Goal: Navigation & Orientation: Find specific page/section

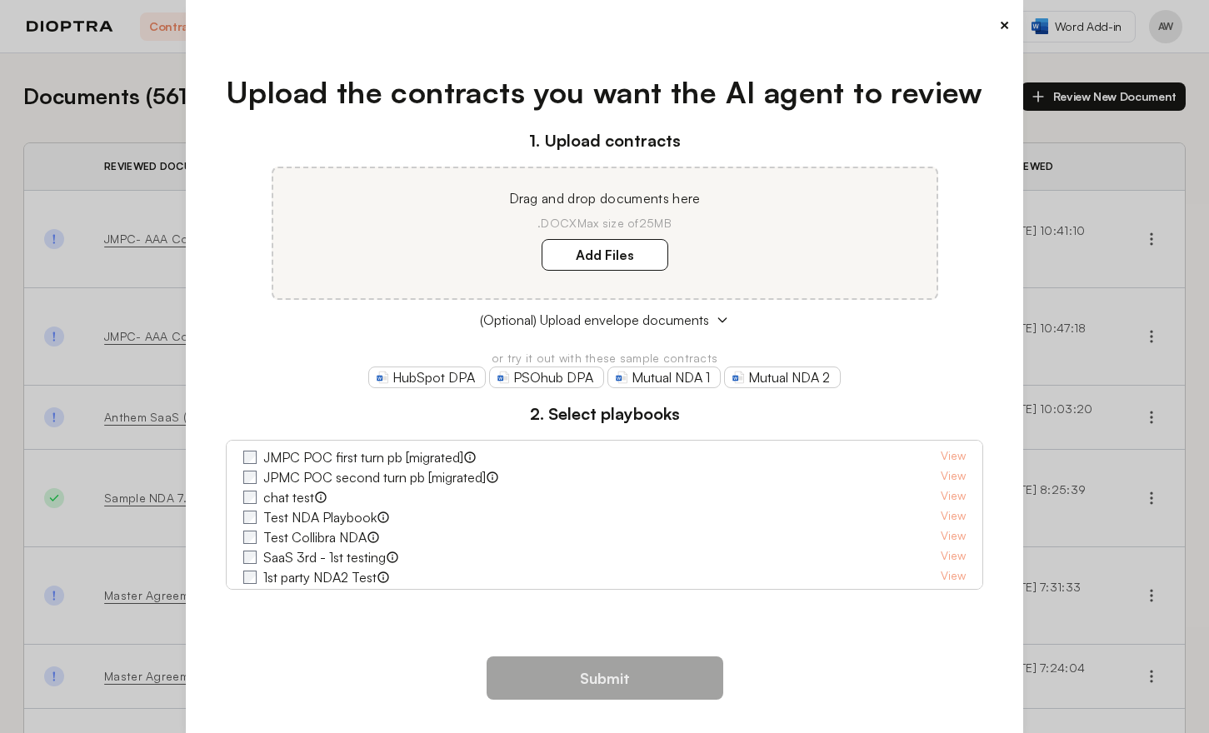
click at [1001, 30] on button "×" at bounding box center [1004, 24] width 11 height 23
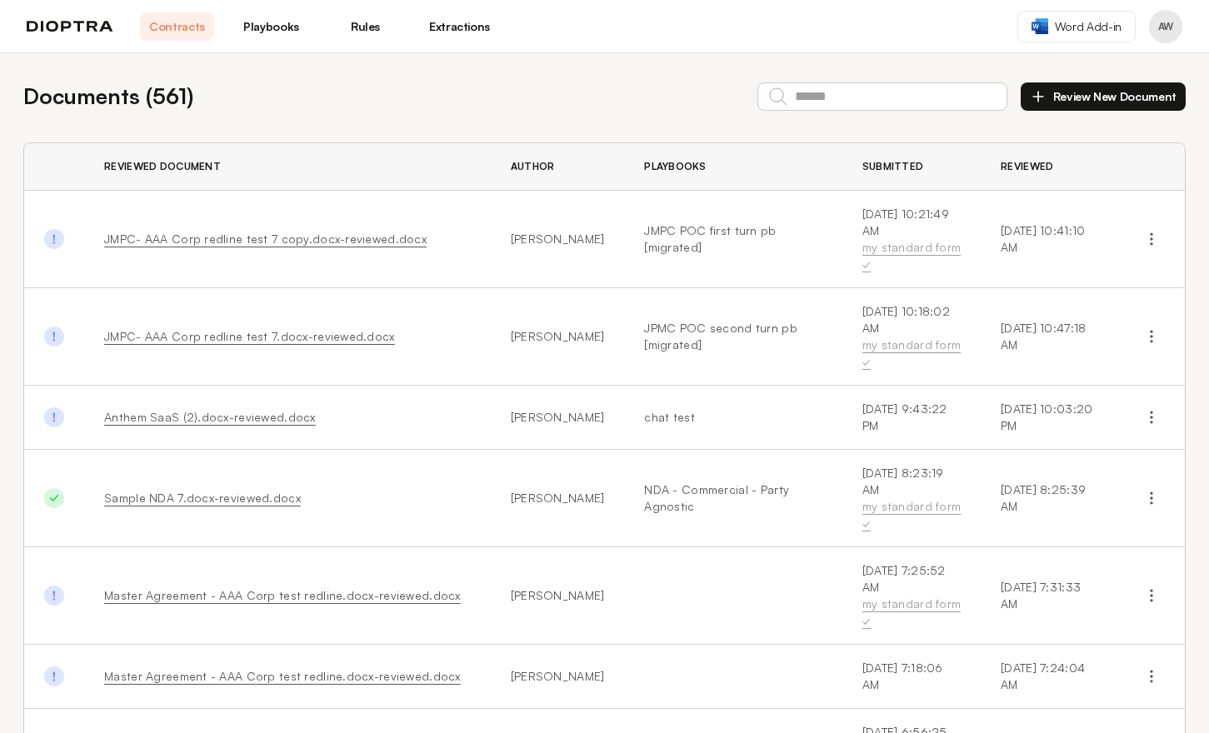
click at [292, 24] on link "Playbooks" at bounding box center [271, 27] width 74 height 28
